Goal: Transaction & Acquisition: Purchase product/service

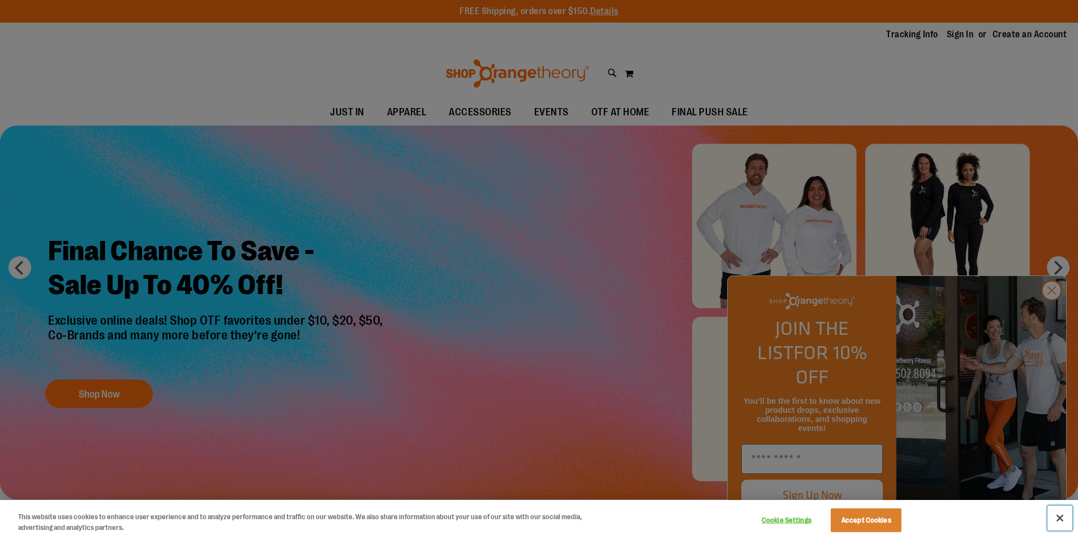
click at [1056, 517] on button "Close" at bounding box center [1059, 518] width 25 height 25
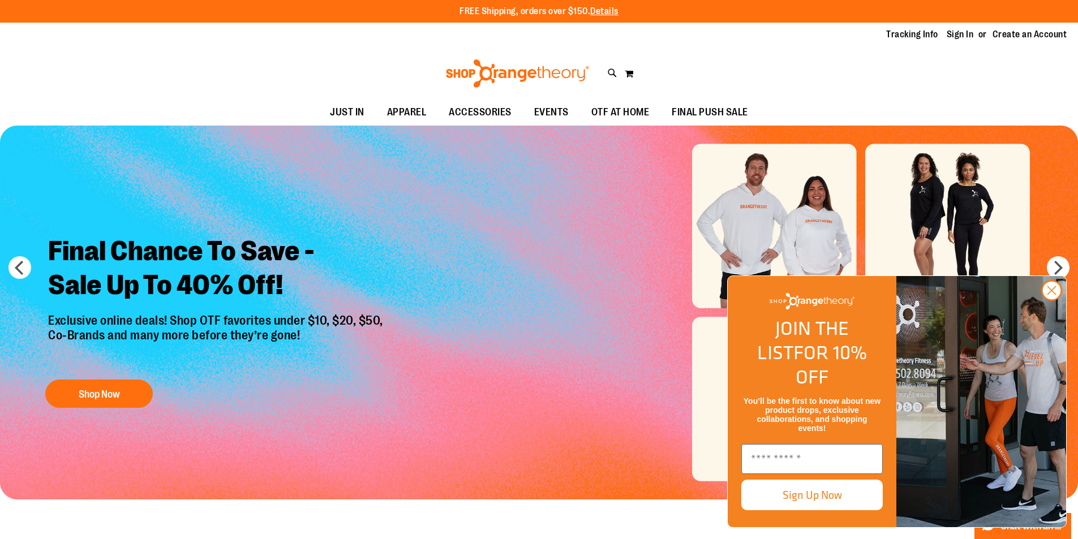
click at [824, 62] on div "Toggle Nav Search Popular Suggestions Advanced Search" at bounding box center [539, 74] width 1078 height 52
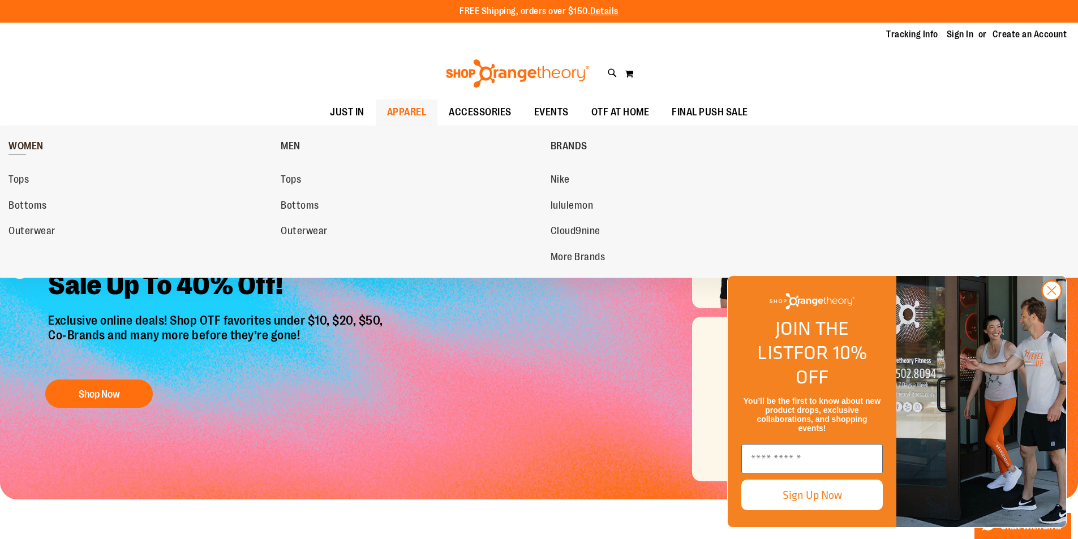
click at [44, 143] on link "WOMEN" at bounding box center [141, 145] width 266 height 29
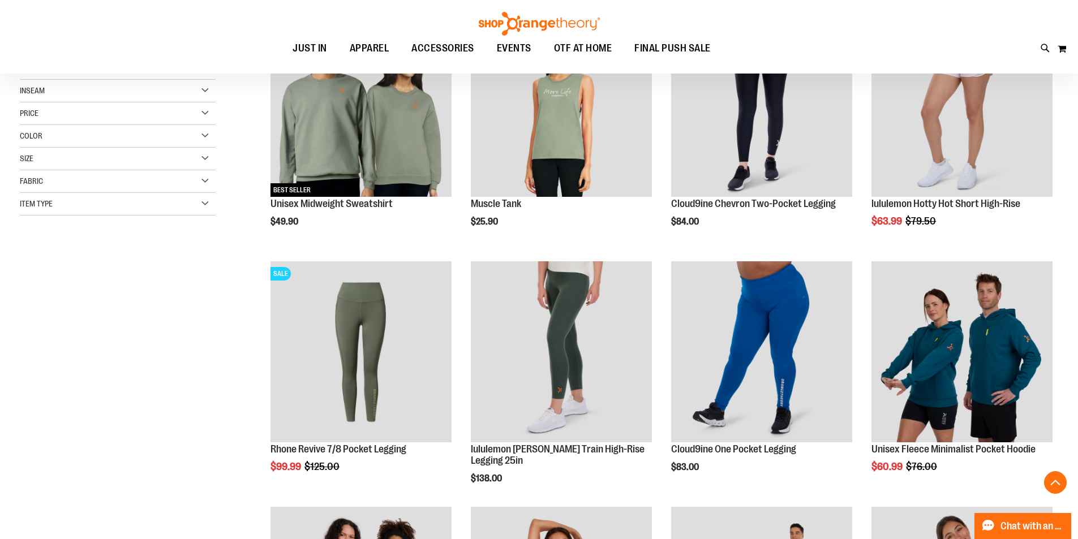
scroll to position [282, 0]
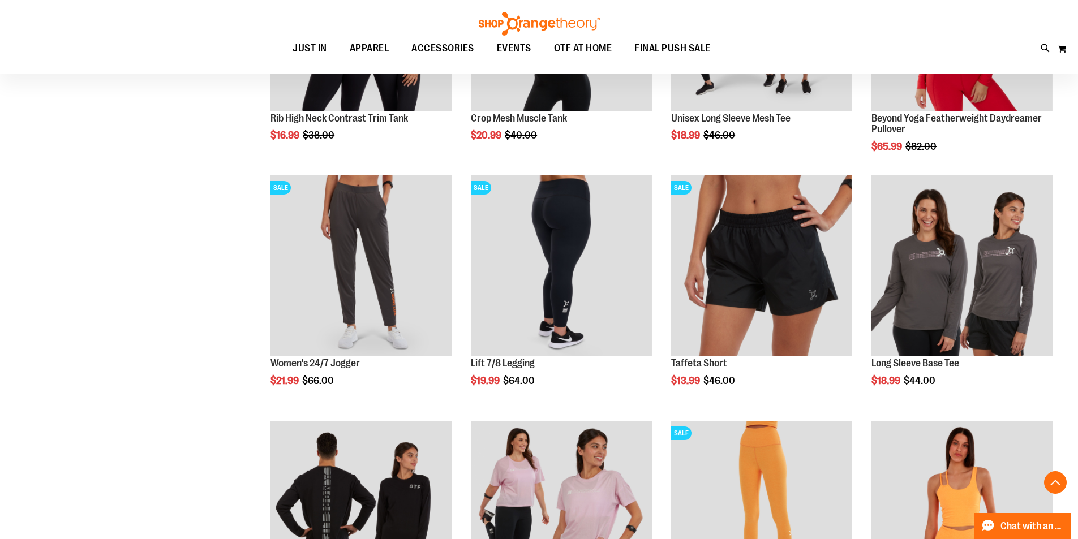
scroll to position [791, 0]
